Goal: Navigation & Orientation: Find specific page/section

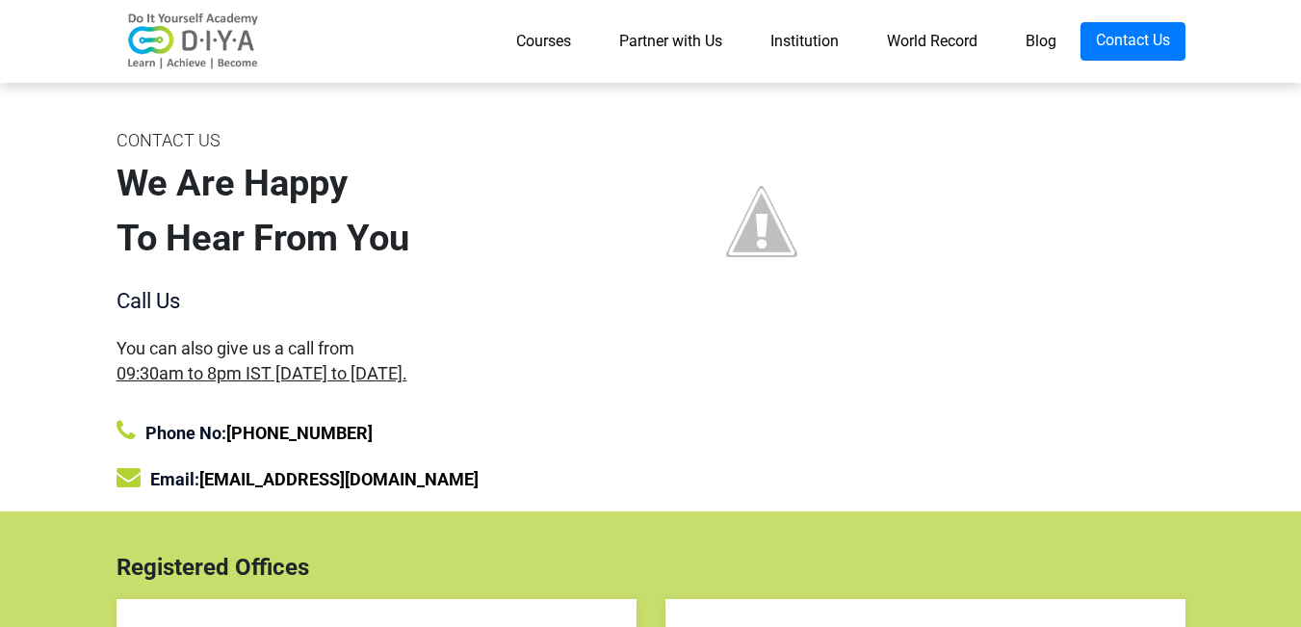
click at [538, 37] on link "Courses" at bounding box center [543, 41] width 103 height 39
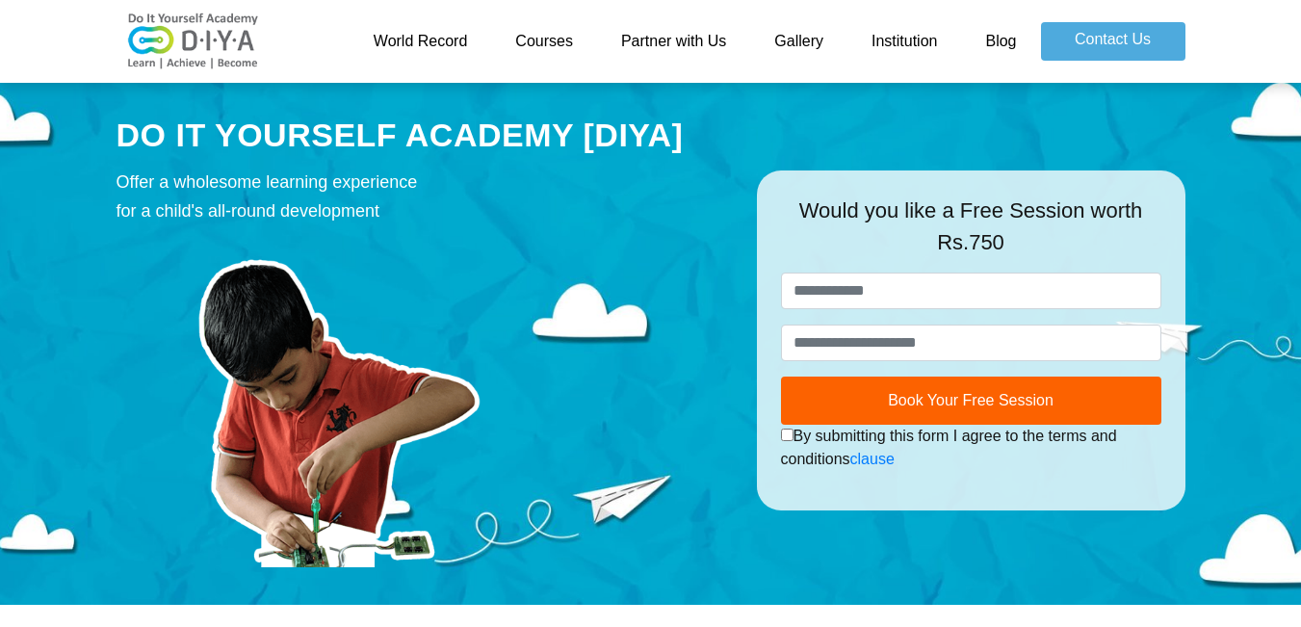
click at [575, 37] on link "Courses" at bounding box center [544, 41] width 106 height 39
click at [665, 54] on link "Partner with Us" at bounding box center [673, 41] width 153 height 39
